Goal: Information Seeking & Learning: Learn about a topic

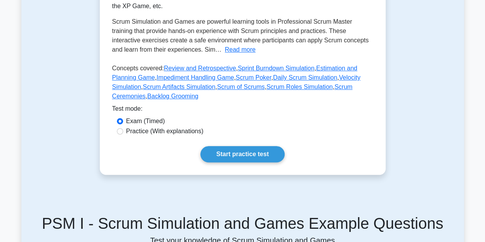
scroll to position [194, 0]
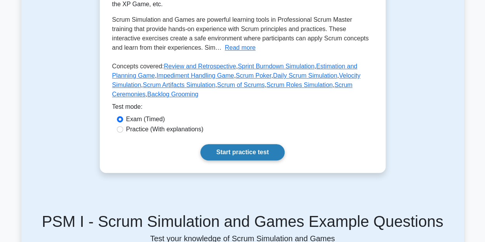
click at [253, 152] on link "Start practice test" at bounding box center [242, 152] width 84 height 16
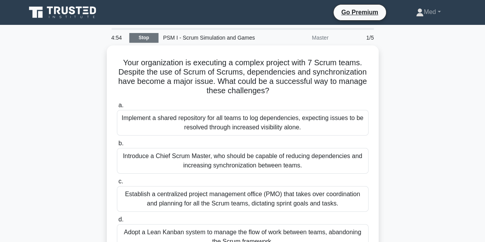
click at [141, 36] on link "Stop" at bounding box center [143, 38] width 29 height 10
click at [144, 39] on link "Stop" at bounding box center [143, 38] width 29 height 10
